Goal: Information Seeking & Learning: Learn about a topic

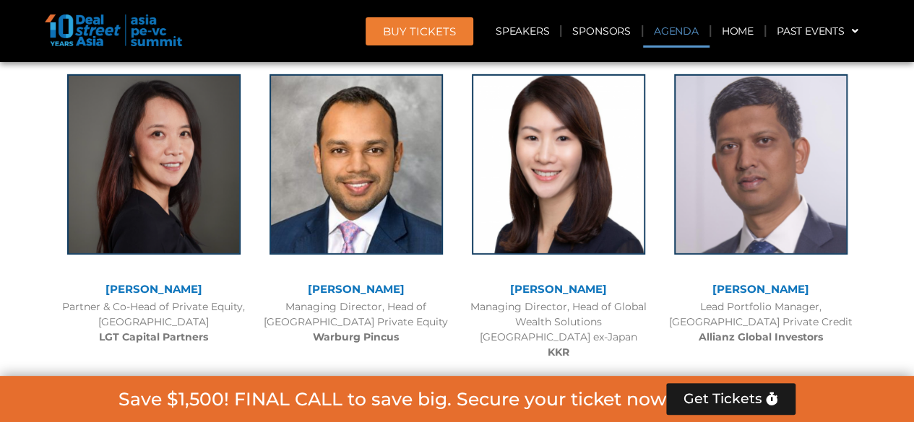
drag, startPoint x: 0, startPoint y: 0, endPoint x: 672, endPoint y: 32, distance: 673.2
click at [672, 32] on link "Agenda" at bounding box center [676, 30] width 66 height 33
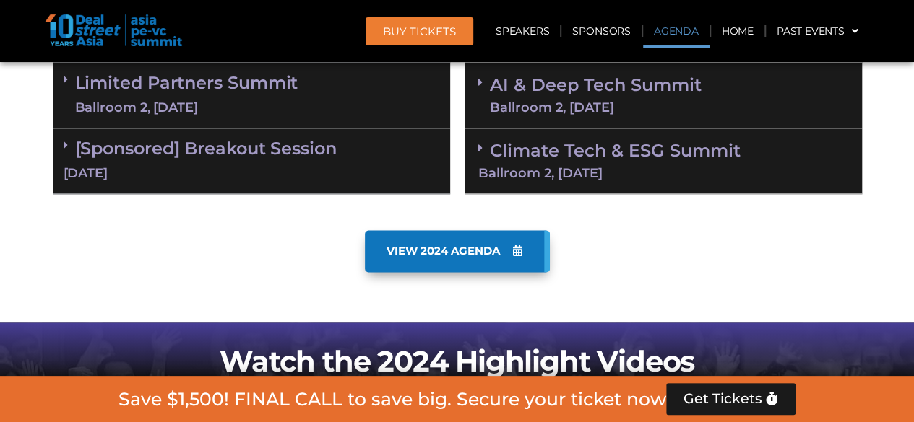
scroll to position [755, 0]
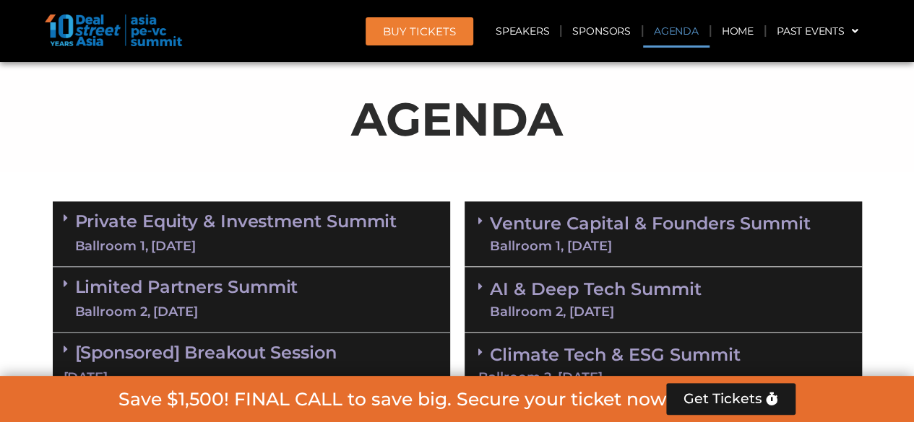
click at [222, 204] on div "Private Equity & Investment Summit Ballroom 1, 10 Sept" at bounding box center [251, 234] width 397 height 66
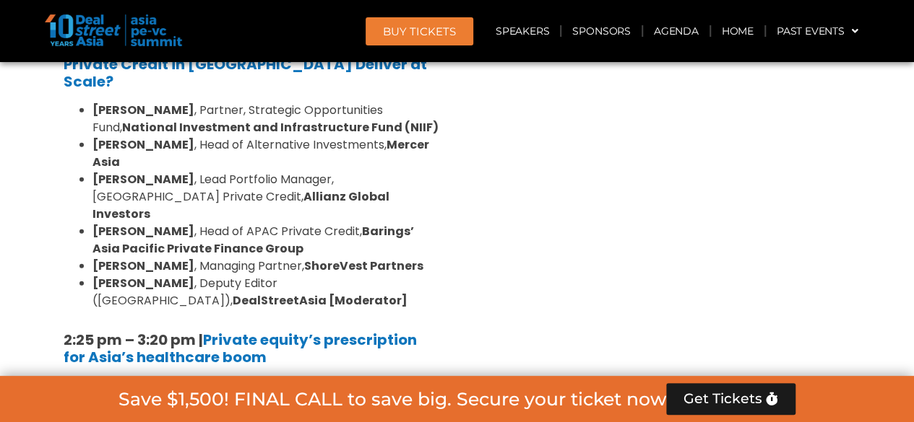
scroll to position [1983, 0]
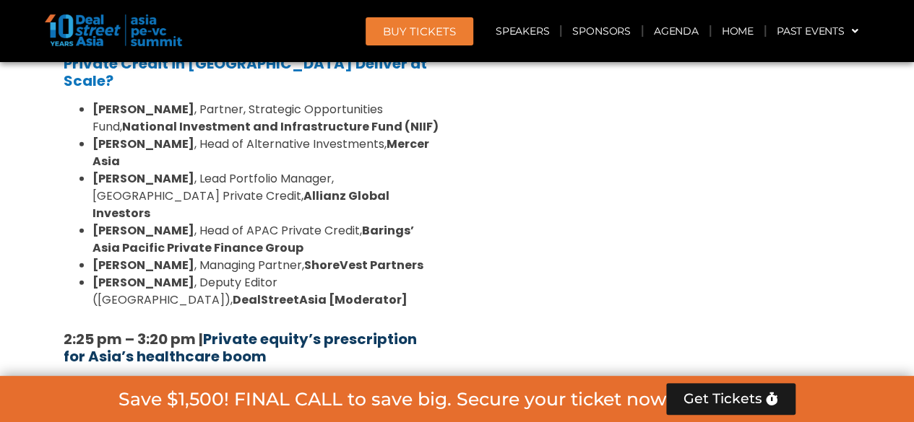
click at [239, 329] on strong "Private equity’s prescription for Asia’s healthcare boom" at bounding box center [240, 348] width 353 height 38
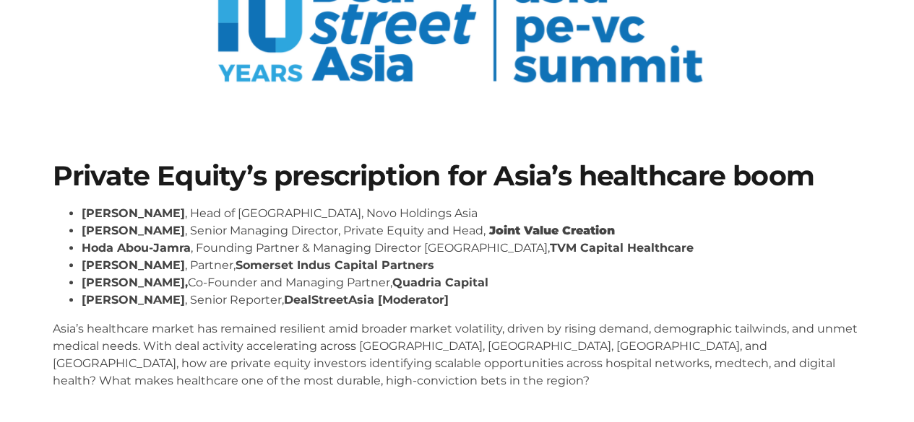
scroll to position [144, 0]
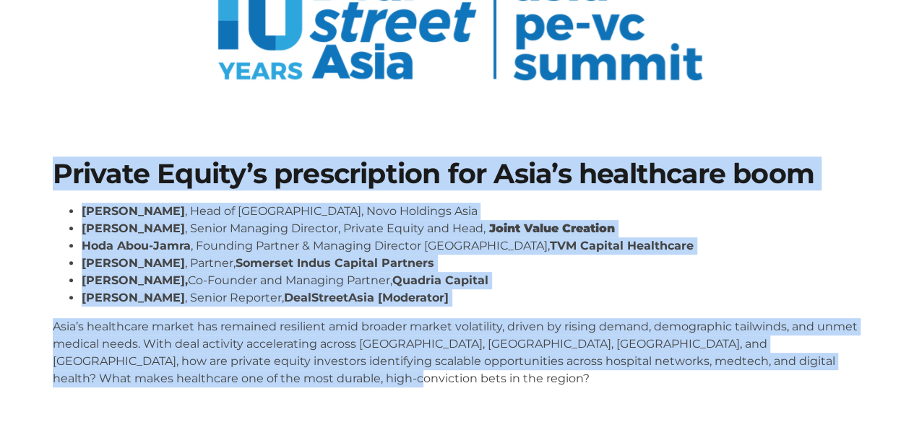
drag, startPoint x: 47, startPoint y: 170, endPoint x: 347, endPoint y: 384, distance: 368.1
click at [347, 384] on div "Private Equity’s prescription for Asia’s healthcare boom [PERSON_NAME] , Head o…" at bounding box center [456, 279] width 823 height 253
copy div "Private Equity’s prescription for Asia’s healthcare boom Dr Amit Kakar , Head o…"
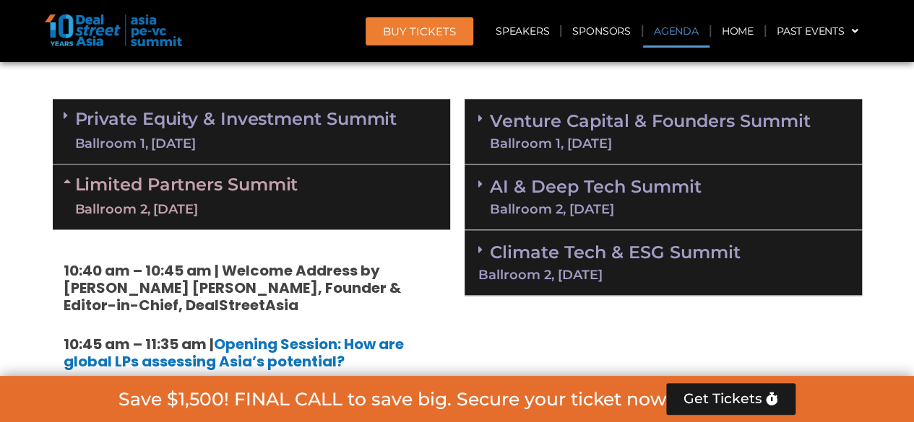
scroll to position [828, 0]
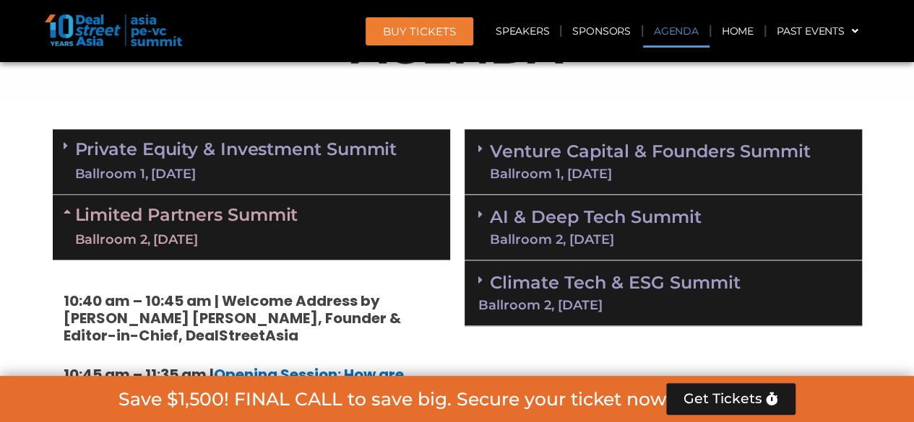
click at [196, 165] on div "Ballroom 1, 10 Sept" at bounding box center [236, 174] width 322 height 18
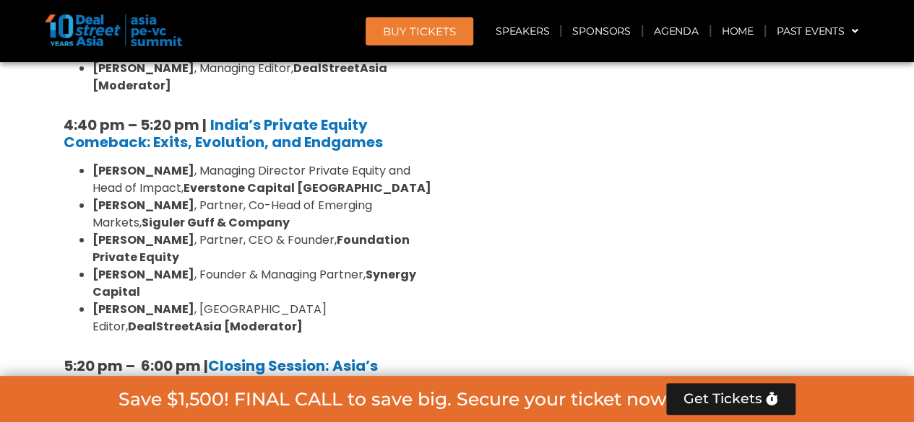
scroll to position [2778, 0]
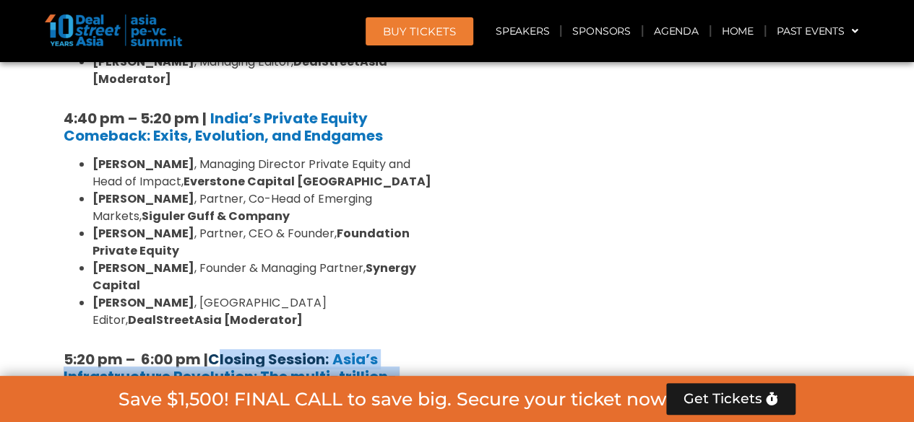
drag, startPoint x: 222, startPoint y: 285, endPoint x: 214, endPoint y: 106, distance: 179.3
copy div "Closing Session: Asia’s Infrastructure Revolution: The multi-trillion-dollar op…"
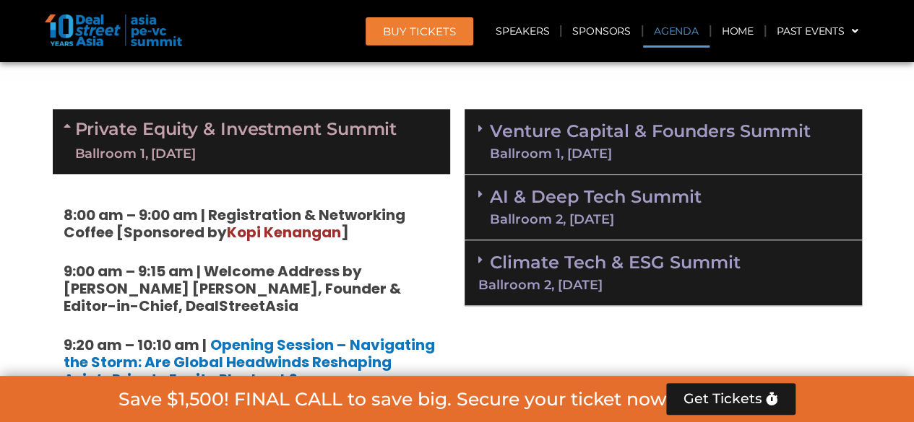
scroll to position [900, 0]
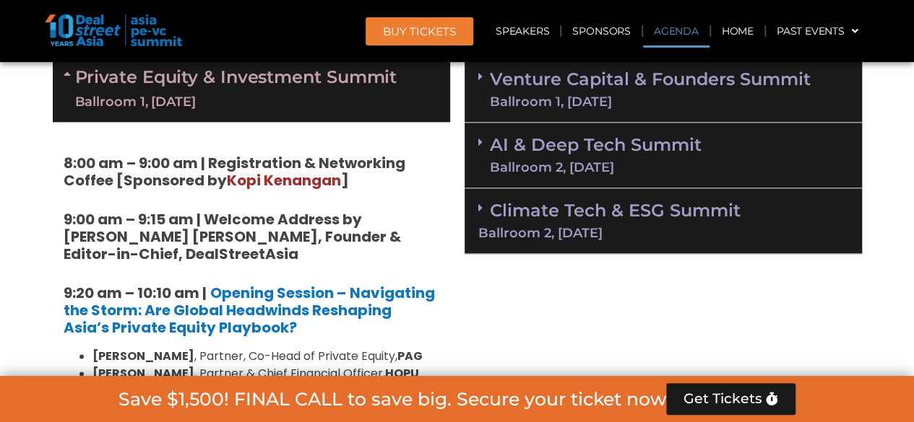
click at [585, 101] on div "Ballroom 1, 11 Sept" at bounding box center [650, 101] width 321 height 13
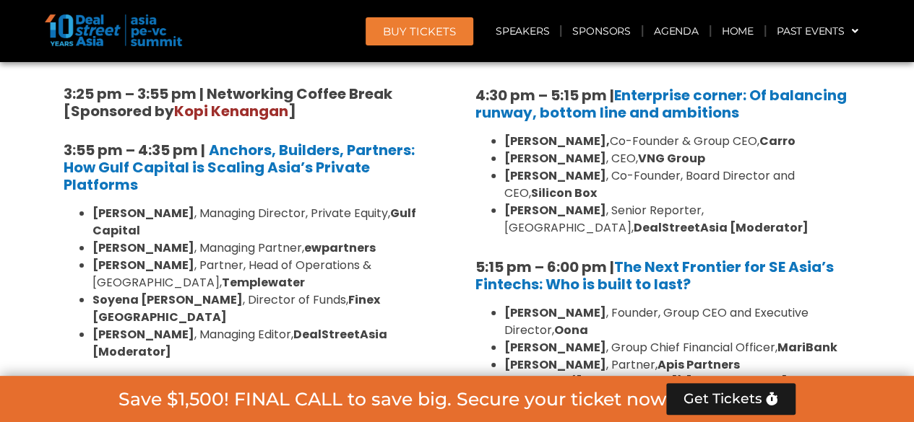
scroll to position [2561, 0]
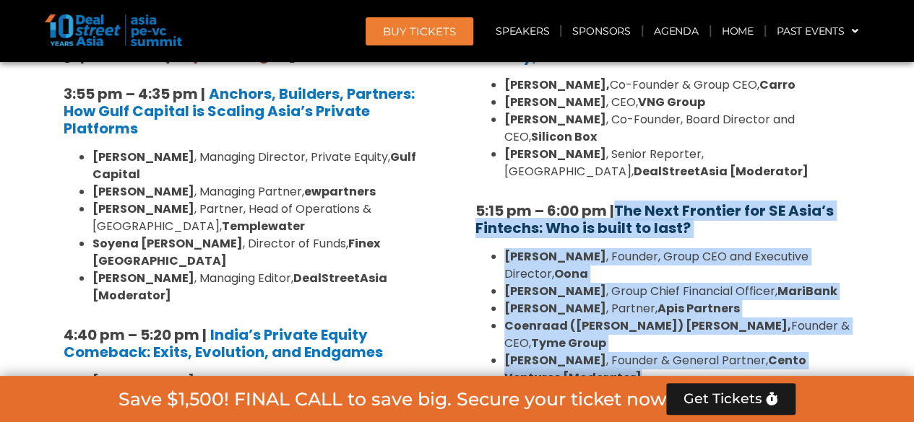
drag, startPoint x: 634, startPoint y: 295, endPoint x: 620, endPoint y: 142, distance: 153.1
copy div "The Next Frontier for SE Asia’s Fintechs: Who is built to last? Abhishek Bhatia…"
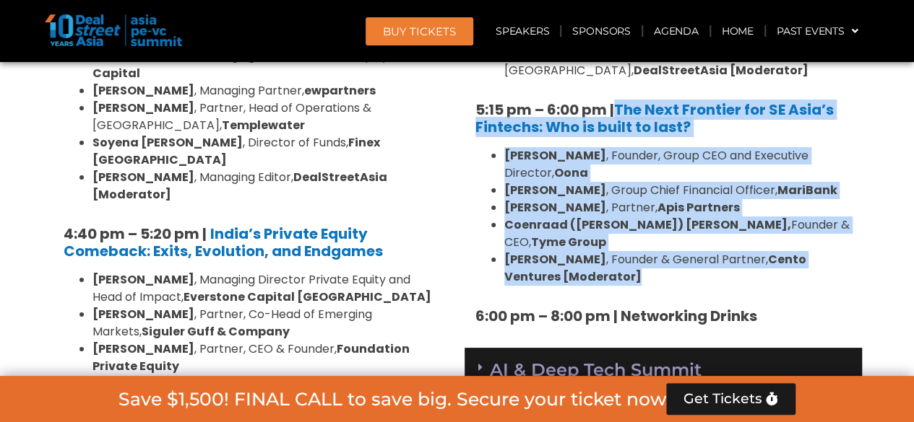
scroll to position [2705, 0]
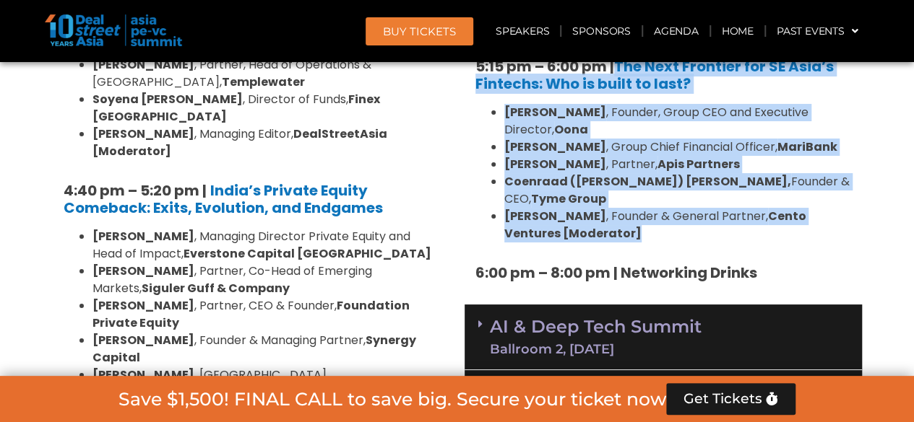
click at [592, 318] on link "AI & Deep Tech Summit Ballroom 2, 11 Sept" at bounding box center [596, 337] width 212 height 38
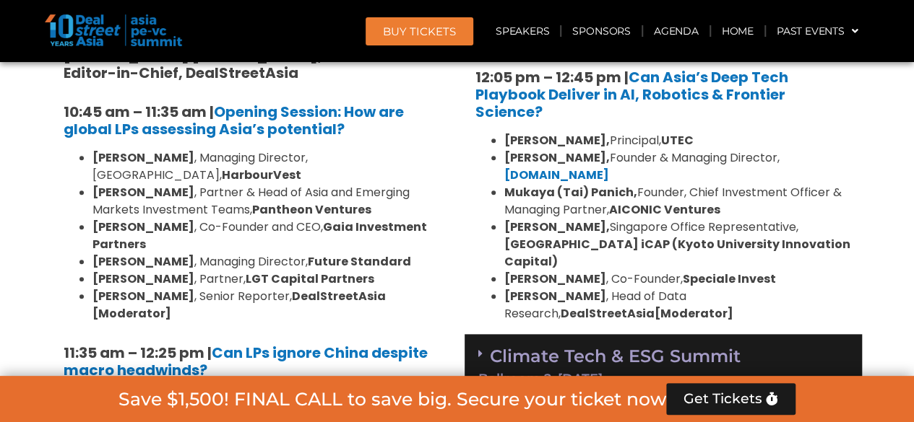
scroll to position [3428, 0]
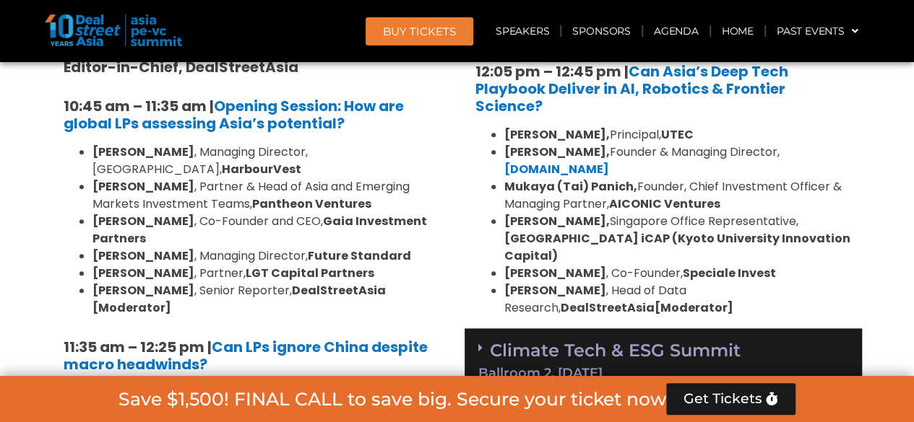
click at [575, 340] on link "Climate Tech & ESG Summit Ballroom 2, 11 Sept" at bounding box center [663, 360] width 370 height 40
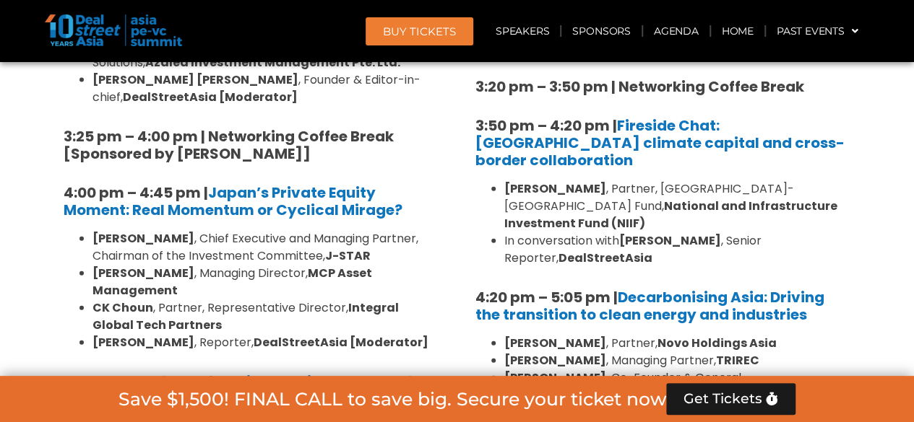
scroll to position [4294, 0]
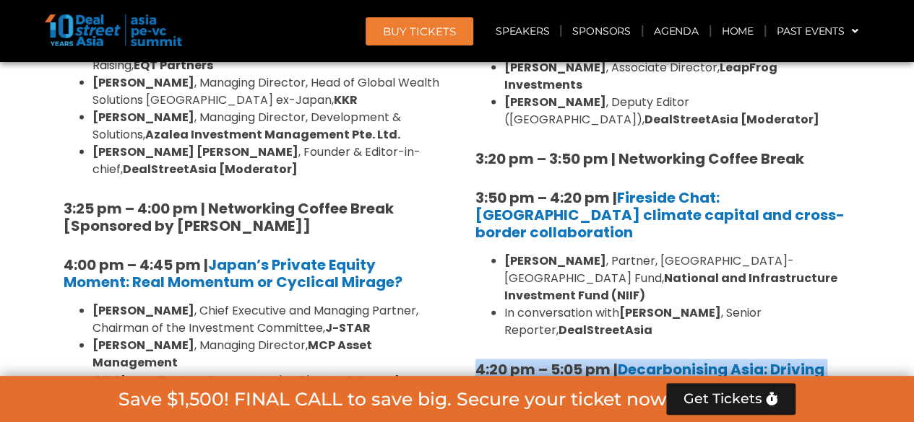
drag, startPoint x: 591, startPoint y: 294, endPoint x: 475, endPoint y: 124, distance: 205.3
click at [475, 124] on div "1:40 pm – 1:45 pm | Welcome address to Climate Tech and ESG Summit track by Mic…" at bounding box center [662, 93] width 397 height 1132
copy div "4:20 pm – 5:05 pm | Decarbonising Asia: Driving the transition to clean energy …"
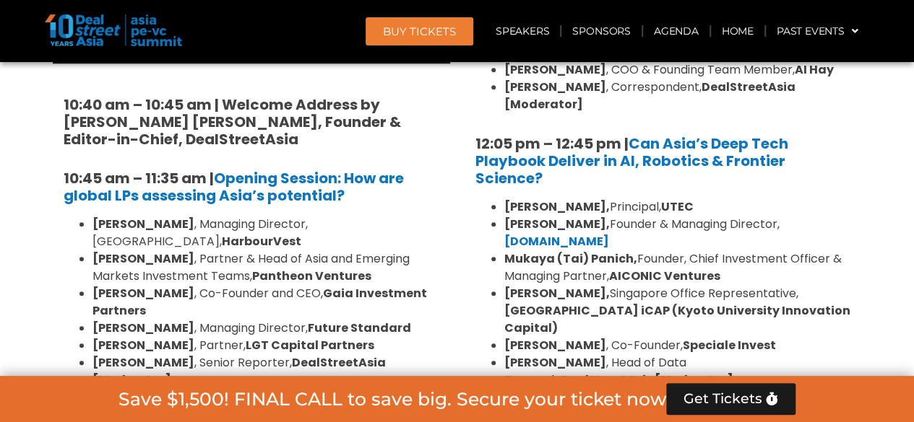
scroll to position [3283, 0]
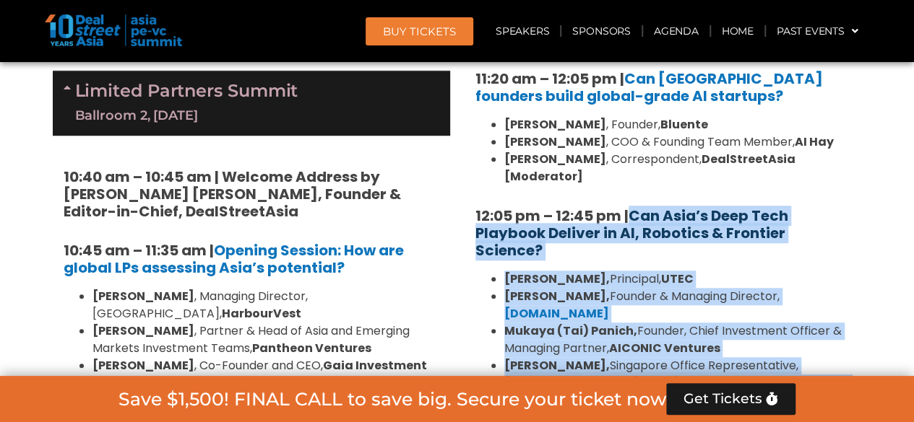
drag, startPoint x: 599, startPoint y: 350, endPoint x: 632, endPoint y: 134, distance: 218.4
click at [632, 134] on div "10:30 am – 10:35 am | Welcome address to AI and Deep Tech summit by Andi Haswid…" at bounding box center [662, 132] width 397 height 681
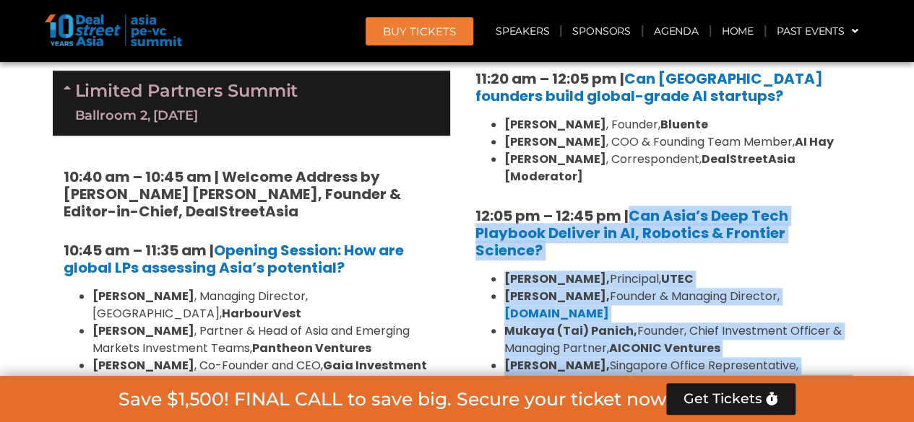
copy div "Can Asia’s Deep Tech Playbook Deliver in AI, Robotics & Frontier Science? Kiran…"
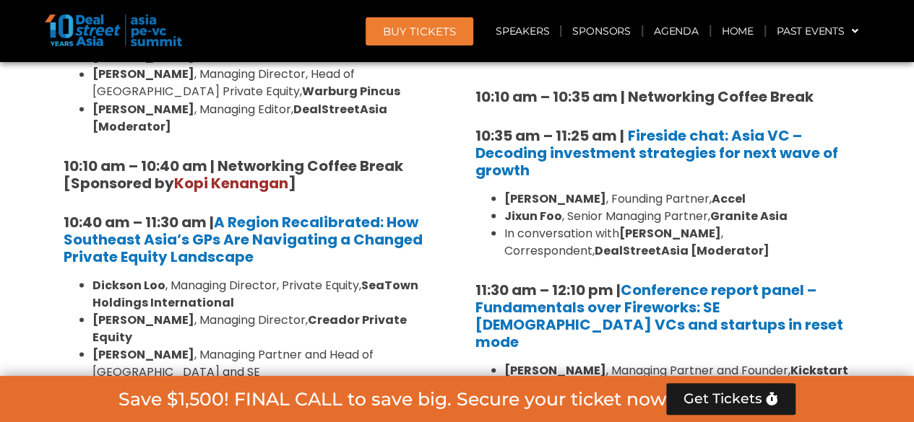
scroll to position [1261, 0]
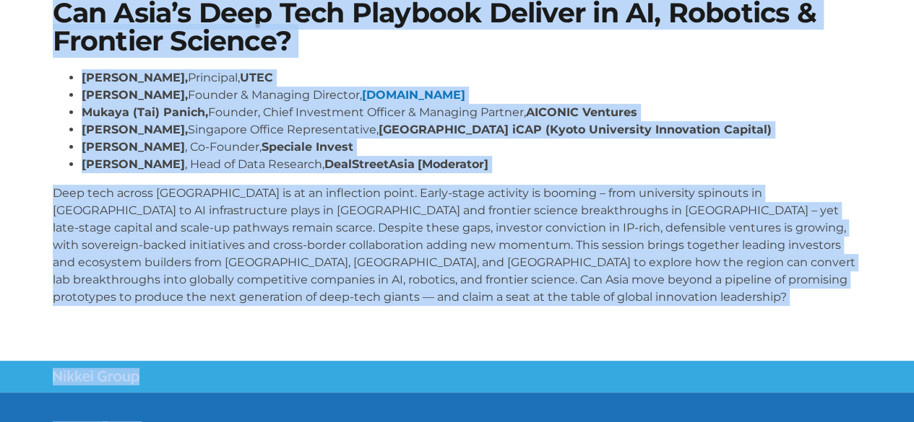
scroll to position [255, 0]
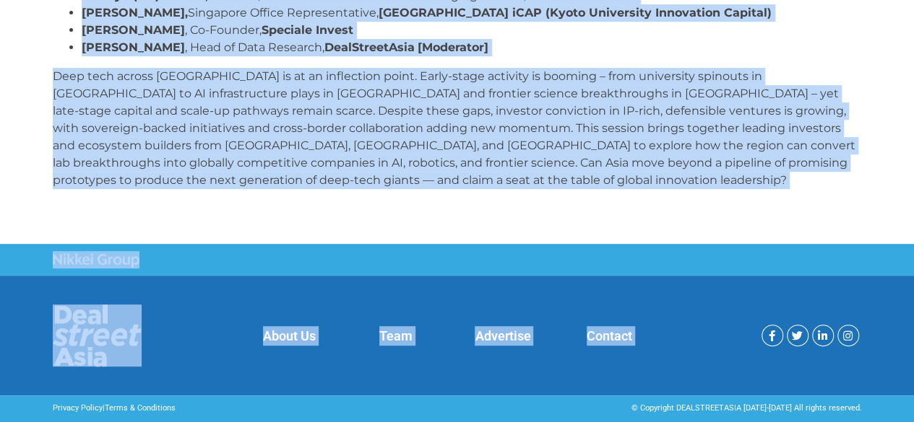
drag, startPoint x: 39, startPoint y: 149, endPoint x: 695, endPoint y: 277, distance: 668.1
click at [695, 277] on body "Skip to content DealStreetAsia Events Can Asia’s Deep Tech Playbook Deliver in …" at bounding box center [457, 83] width 914 height 677
copy body "Lor Ipsu’d Sita Cons Adipisci Elitsed do EI, Temporin & Utlabore Etdolor? Magna…"
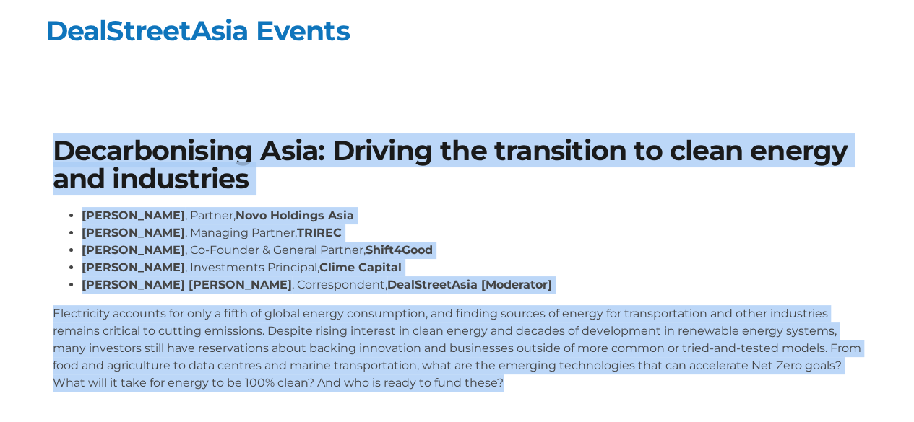
drag, startPoint x: 45, startPoint y: 144, endPoint x: 569, endPoint y: 381, distance: 574.7
click at [569, 381] on div "Decarbonising Asia: Driving the transition to clean energy and industries Deepa…" at bounding box center [456, 270] width 823 height 281
copy div "Decarbonising Asia: Driving the transition to clean energy and industries Deepa…"
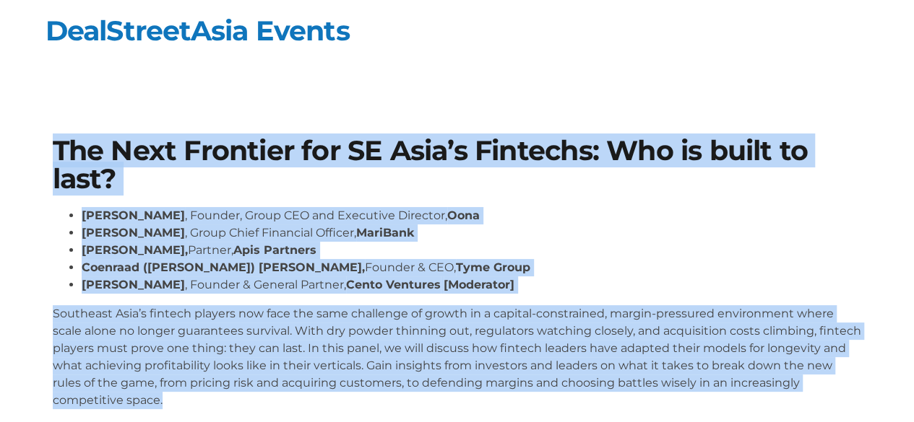
drag, startPoint x: 51, startPoint y: 151, endPoint x: 162, endPoint y: 397, distance: 270.2
click at [162, 397] on div "The Next Frontier for SE Asia’s Fintechs: Who is built to last? Abhishek Bhatia…" at bounding box center [456, 279] width 823 height 298
copy div "The Next Frontier for SE Asia’s Fintechs: Who is built to last? Abhishek Bhatia…"
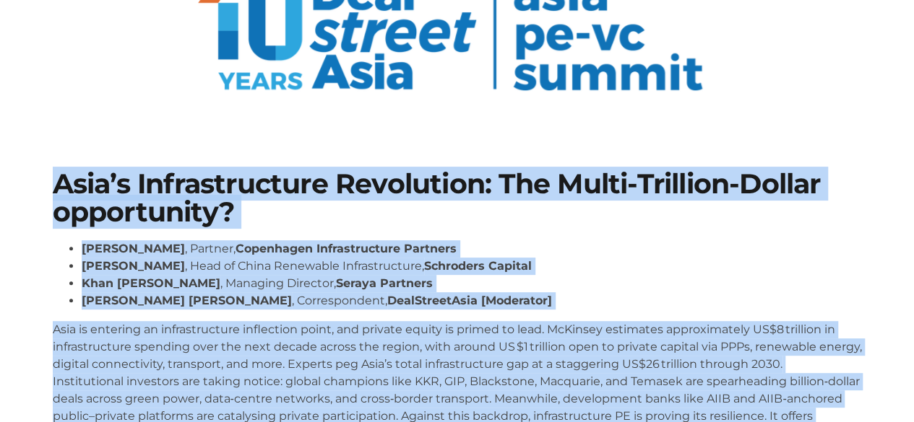
scroll to position [457, 0]
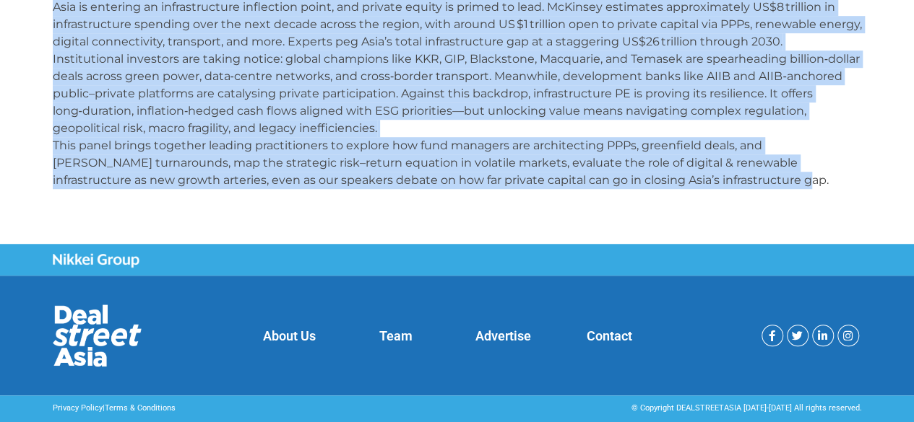
drag, startPoint x: 49, startPoint y: 315, endPoint x: 732, endPoint y: 199, distance: 692.9
click at [732, 199] on div "Asia’s Infrastructure Revolution: The Multi-Trillion-Dollar opportunity? [PERSO…" at bounding box center [456, 24] width 823 height 368
copy div "Lore’i Dolorsitametco Adipiscing: Eli Seddo-Eiusmodt-Incidi utlaboreetd? Magna …"
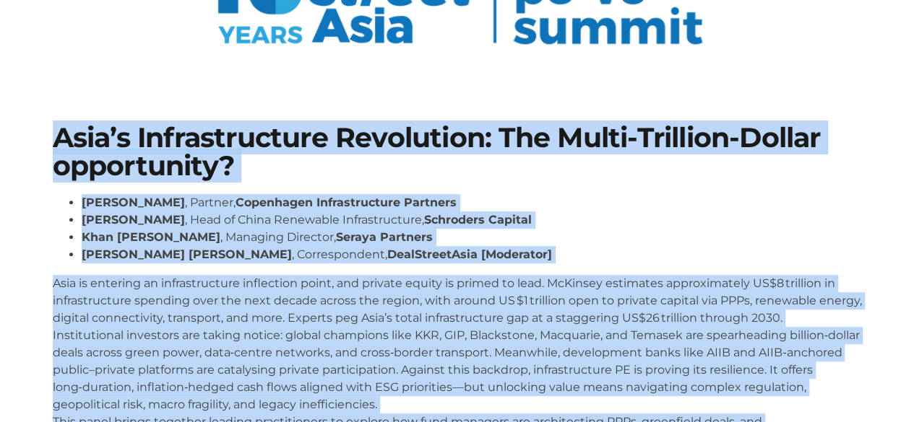
scroll to position [168, 0]
